Goal: Task Accomplishment & Management: Manage account settings

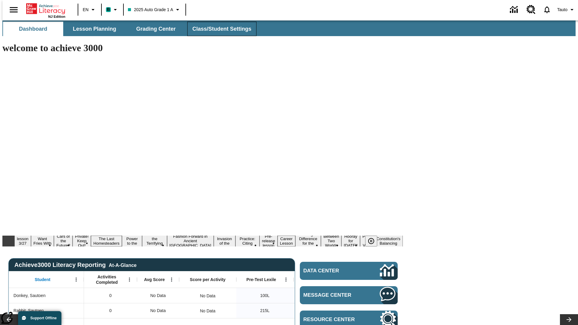
click at [218, 29] on span "Class/Student Settings" at bounding box center [221, 29] width 59 height 7
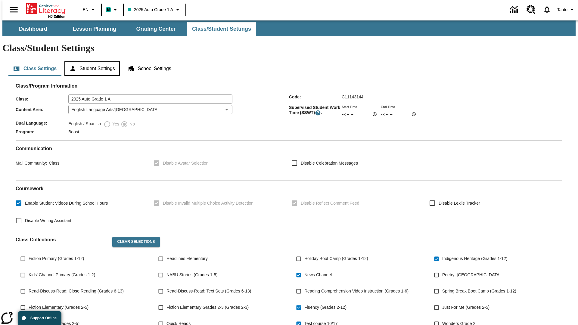
click at [91, 61] on button "Student Settings" at bounding box center [91, 68] width 55 height 14
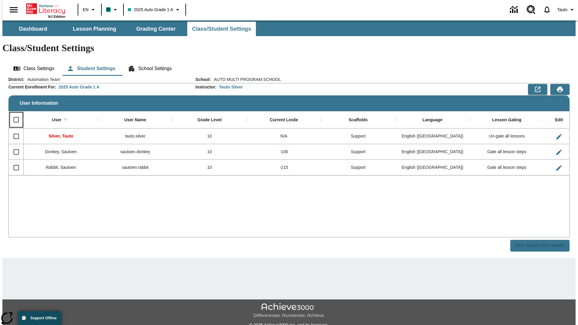
click at [14, 113] on input "Select all rows" at bounding box center [16, 119] width 13 height 13
checkbox input "true"
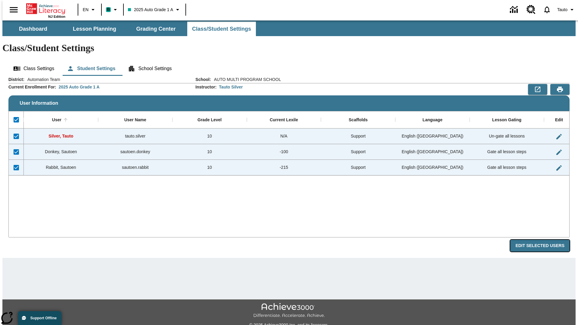
click at [544, 240] on button "Edit Selected Users" at bounding box center [539, 246] width 59 height 12
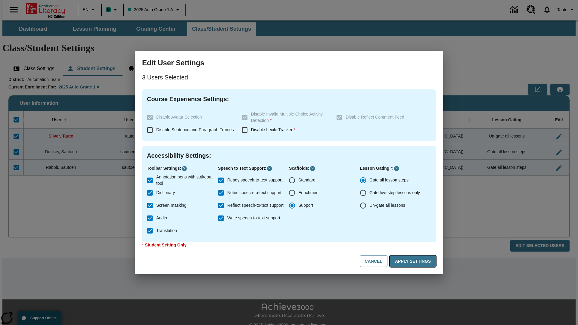
click at [414, 261] on button "Apply Settings" at bounding box center [413, 261] width 46 height 12
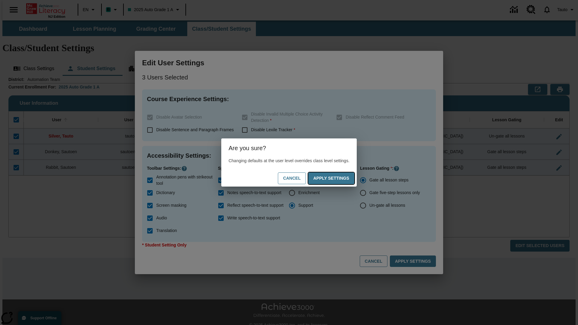
click at [337, 178] on button "Apply Settings" at bounding box center [331, 178] width 46 height 12
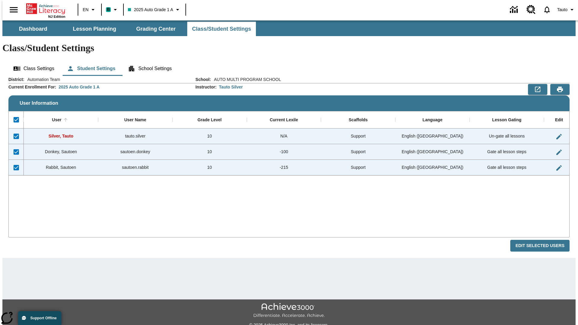
checkbox input "false"
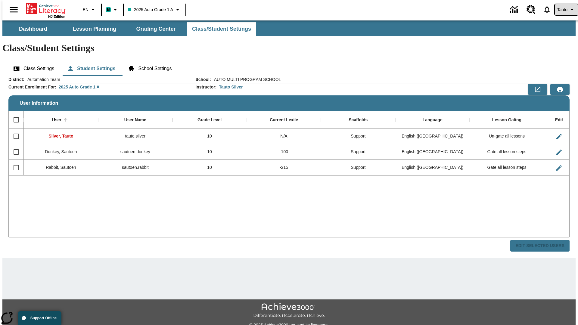
click at [563, 10] on span "Tauto" at bounding box center [562, 10] width 10 height 6
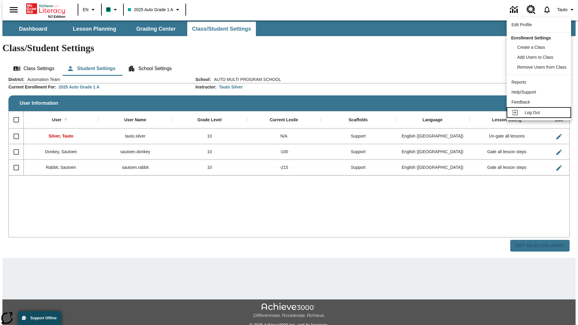
click at [540, 113] on span "Log Out" at bounding box center [531, 112] width 15 height 5
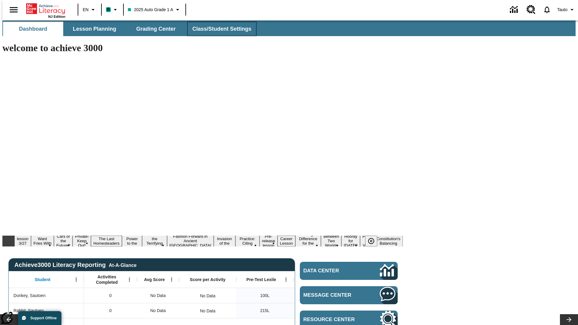
click at [218, 29] on span "Class/Student Settings" at bounding box center [221, 29] width 59 height 7
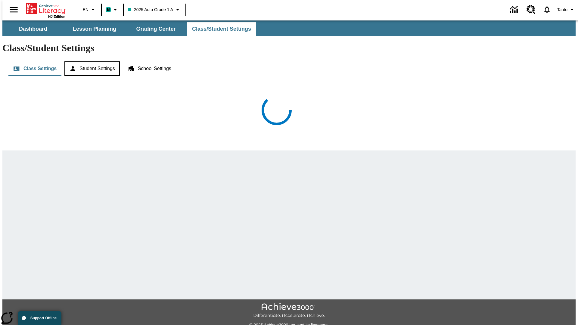
click at [91, 61] on button "Student Settings" at bounding box center [91, 68] width 55 height 14
